Goal: Navigation & Orientation: Find specific page/section

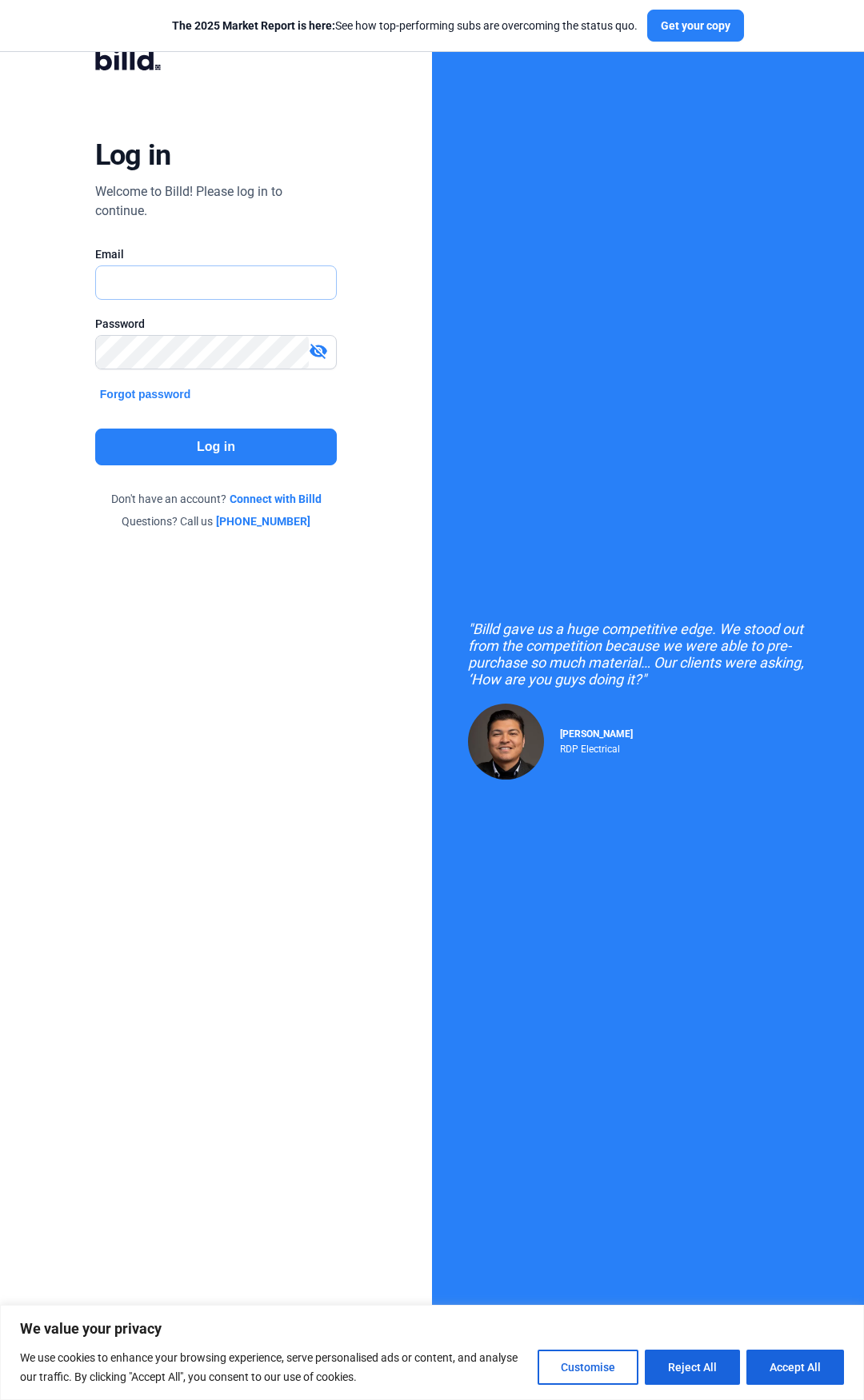
click at [227, 284] on input "text" at bounding box center [216, 282] width 240 height 32
type input "[PERSON_NAME][EMAIL_ADDRESS][PERSON_NAME][DOMAIN_NAME]"
click at [202, 447] on button "Log in" at bounding box center [216, 448] width 242 height 37
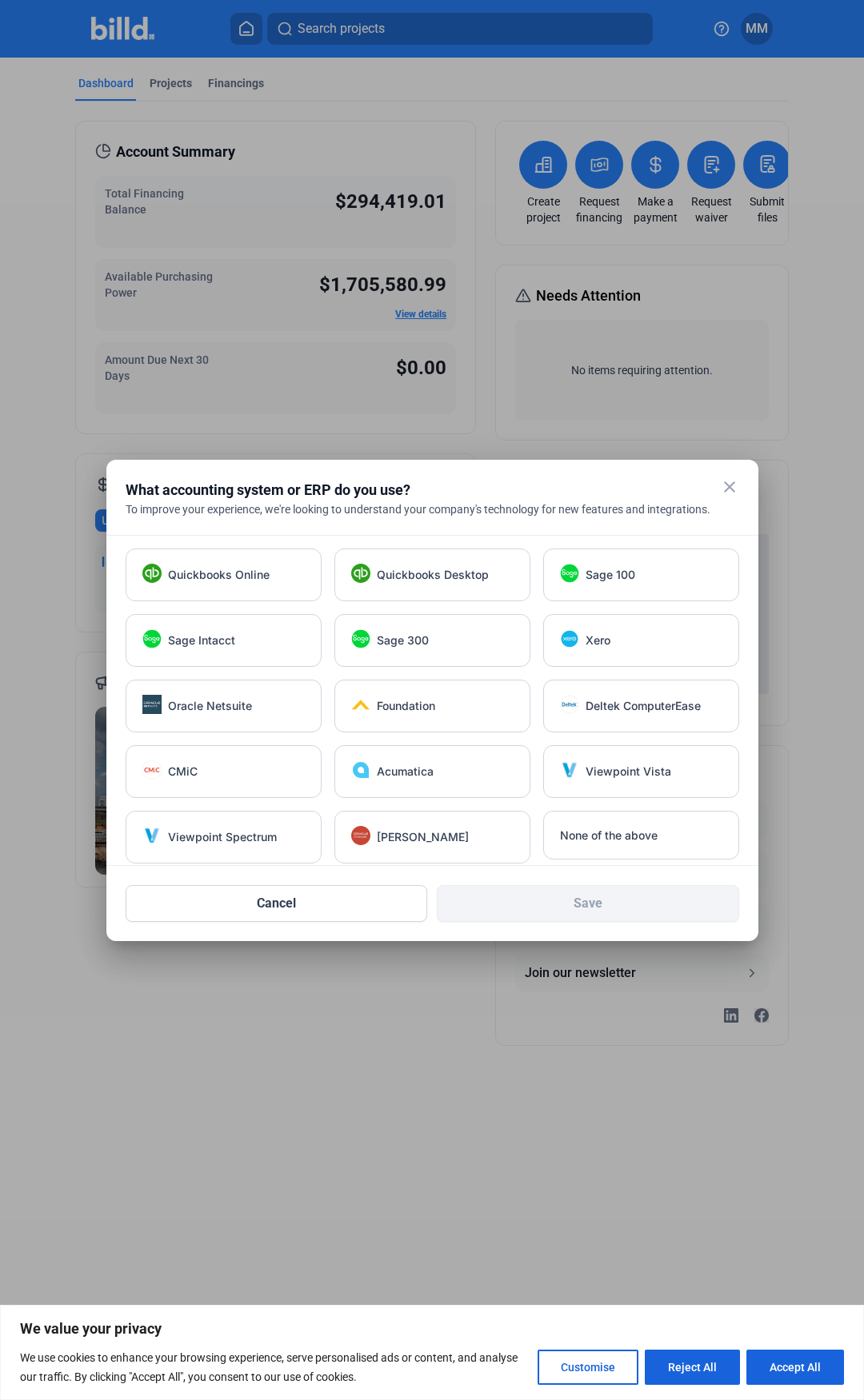
click at [728, 483] on mat-icon "close" at bounding box center [730, 486] width 19 height 19
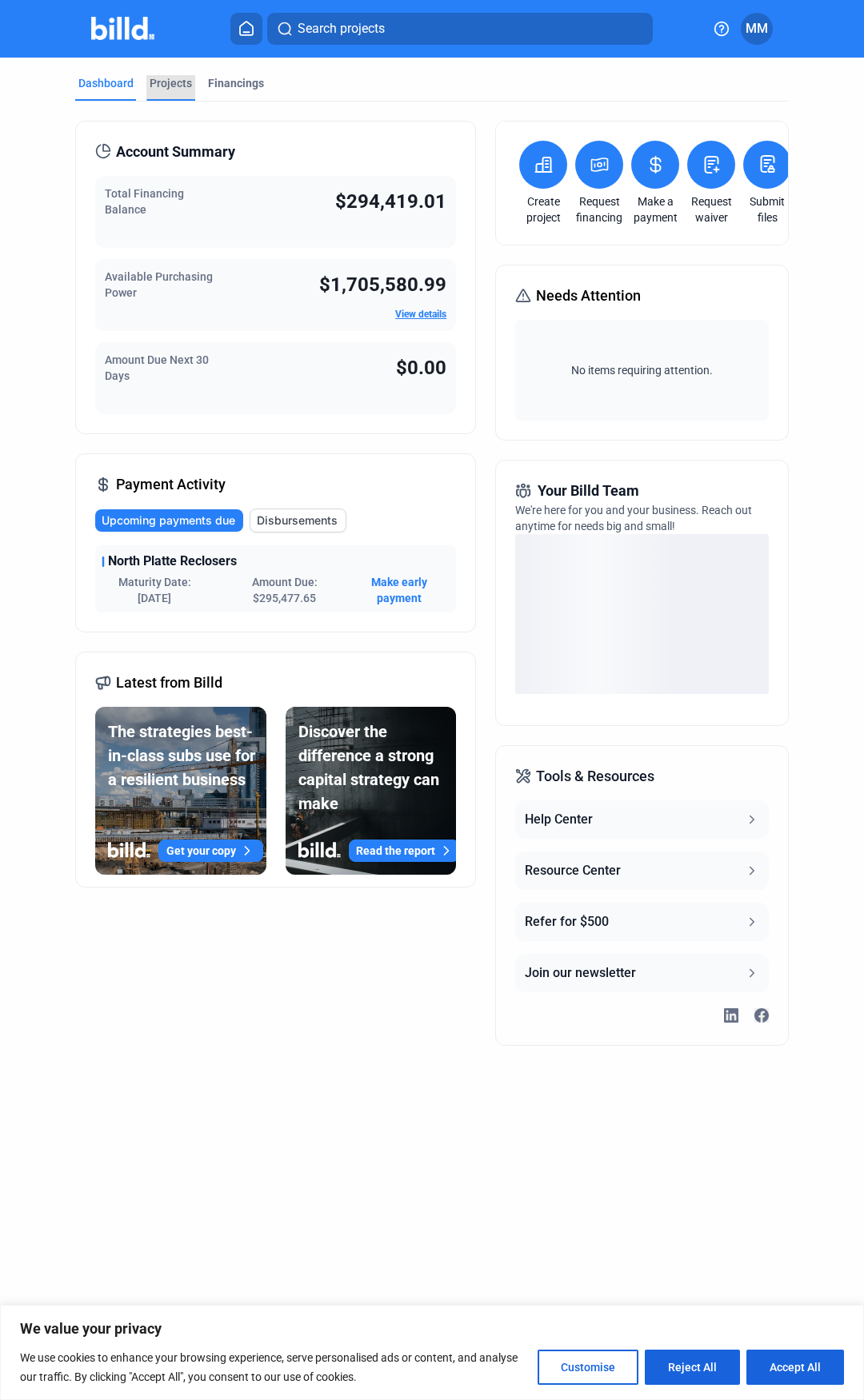
click at [177, 84] on div "Projects" at bounding box center [171, 82] width 43 height 16
